Goal: Check status

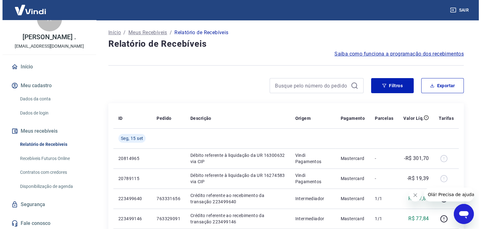
scroll to position [27, 0]
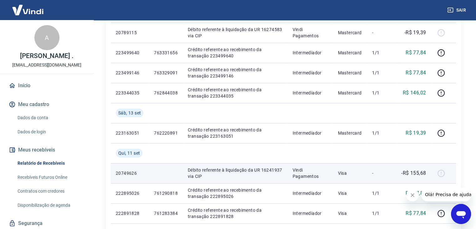
scroll to position [188, 0]
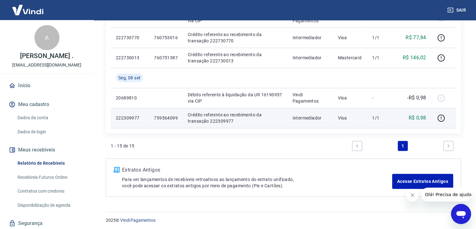
scroll to position [403, 0]
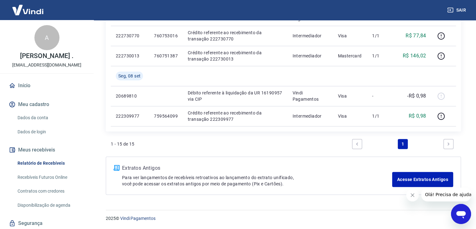
click at [450, 144] on icon "Next page" at bounding box center [448, 144] width 4 height 4
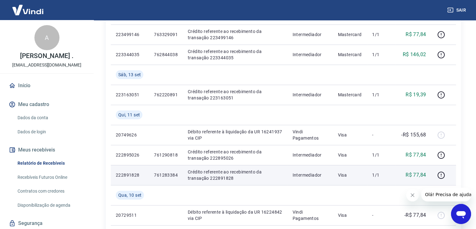
scroll to position [188, 0]
